Goal: Find specific page/section: Find specific page/section

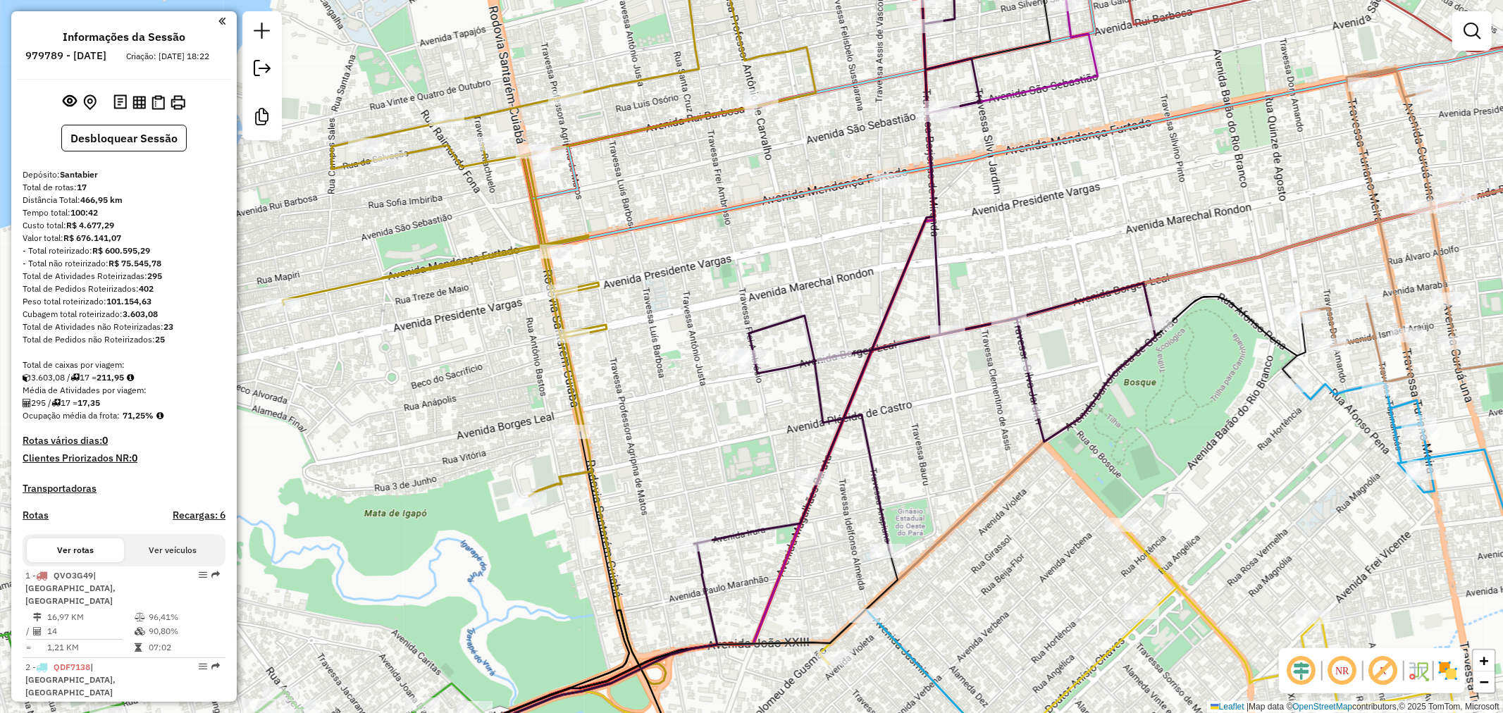
scroll to position [1160, 0]
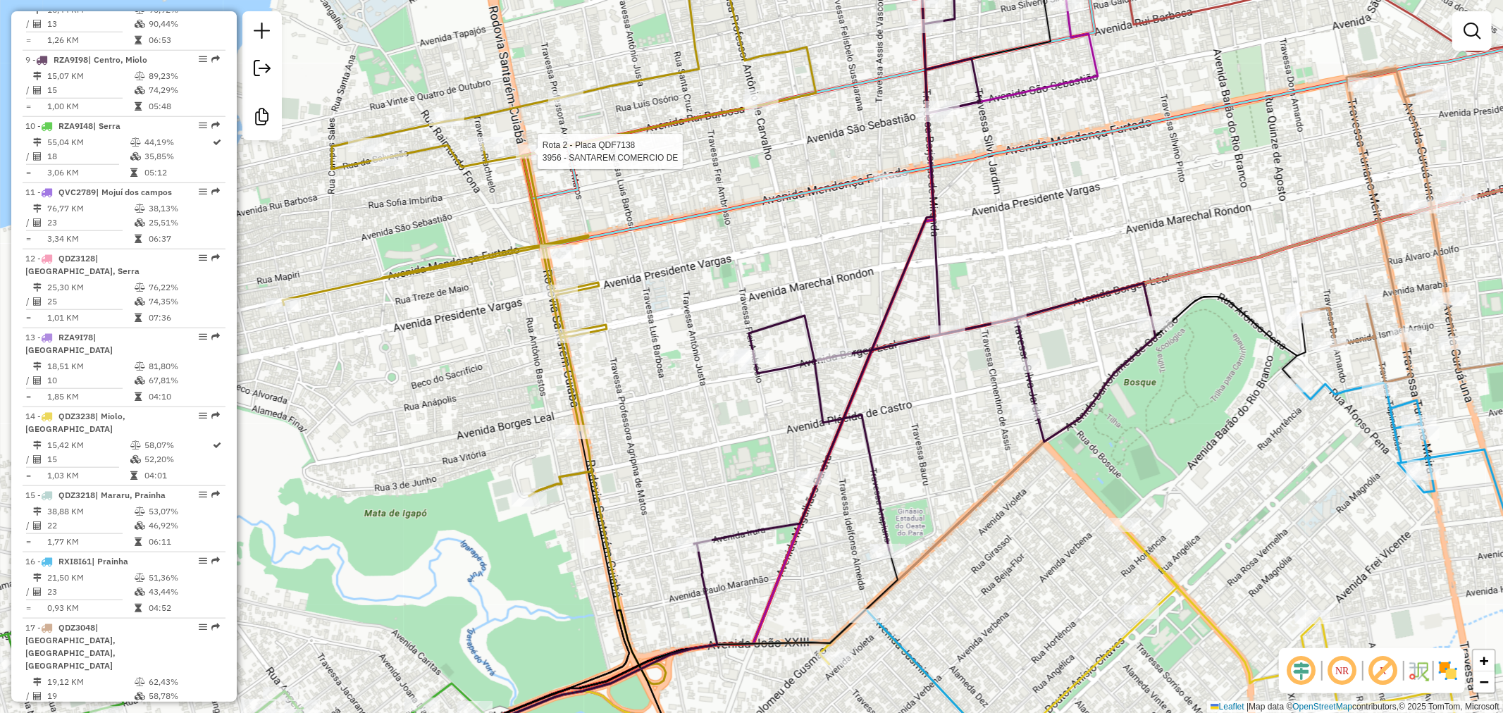
select select "**********"
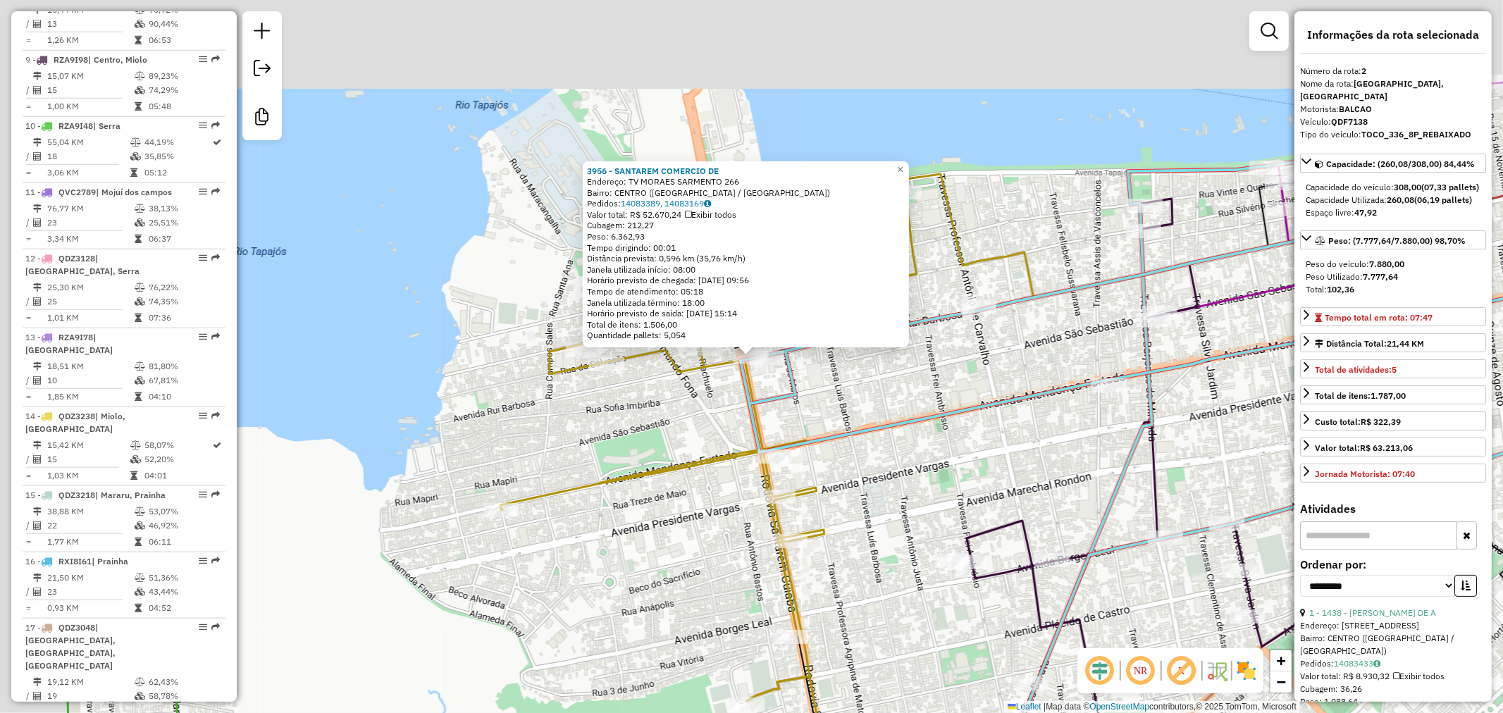
scroll to position [646, 0]
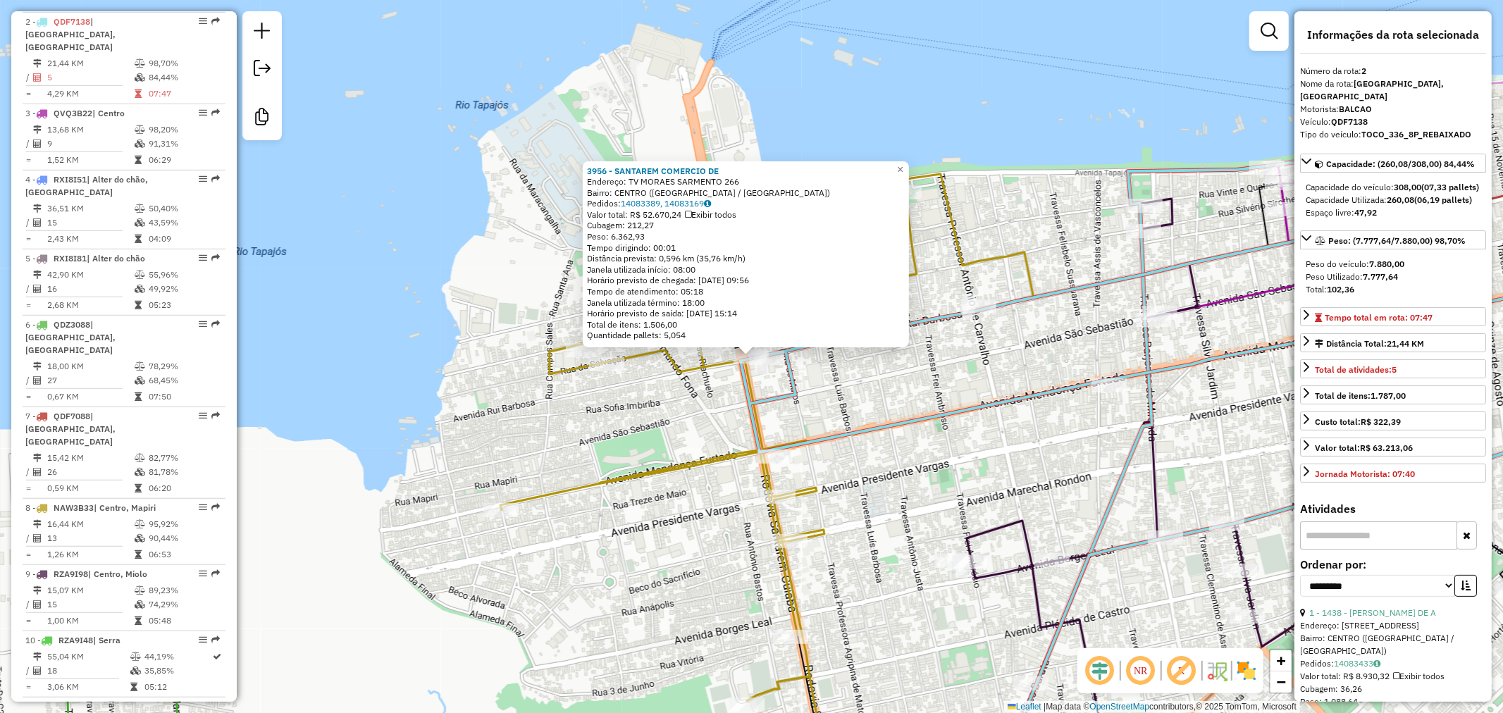
click at [843, 366] on div "3956 - SANTAREM COMERCIO DE Endereço: TV MORAES SARMENTO 266 Bairro: CENTRO (SA…" at bounding box center [751, 356] width 1503 height 713
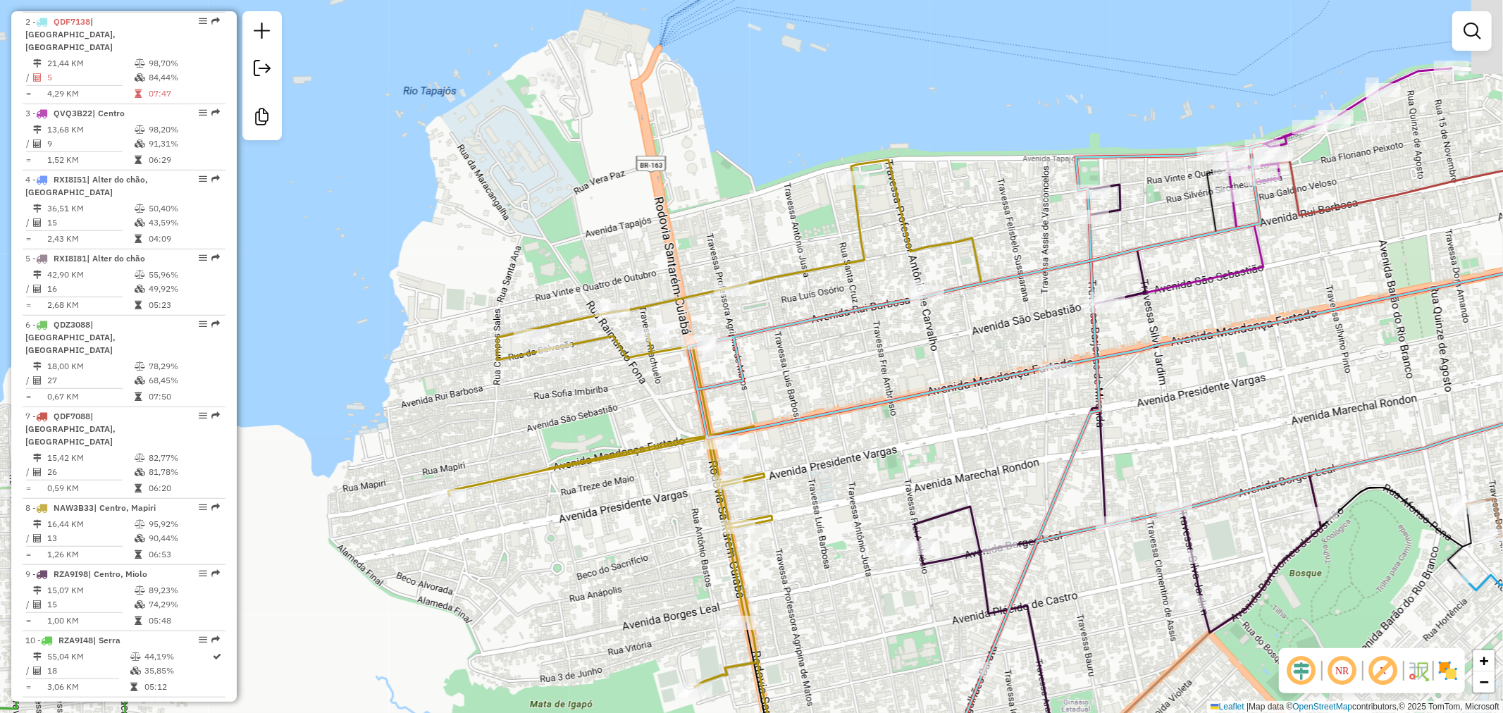
drag, startPoint x: 834, startPoint y: 252, endPoint x: 741, endPoint y: 222, distance: 97.6
click at [742, 223] on div "Janela de atendimento Grade de atendimento Capacidade Transportadoras Veículos …" at bounding box center [751, 356] width 1503 height 713
